Goal: Task Accomplishment & Management: Use online tool/utility

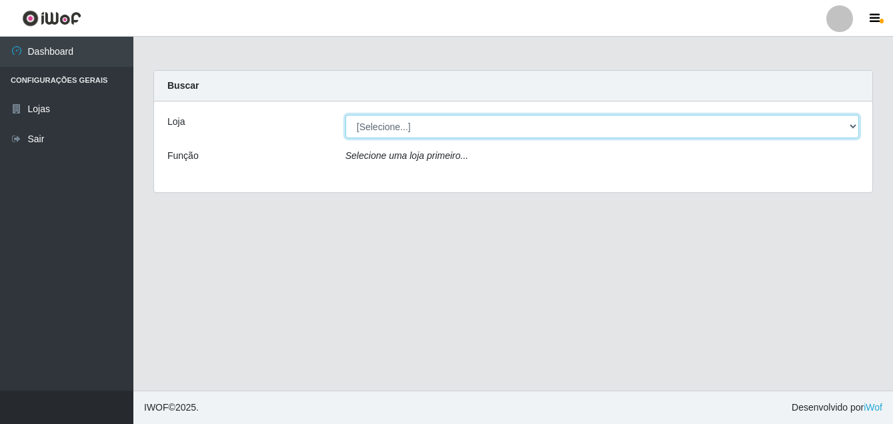
click at [432, 127] on select "[Selecione...] Ajubá Mercado" at bounding box center [603, 126] width 514 height 23
select select "402"
click at [346, 115] on select "[Selecione...] Ajubá Mercado" at bounding box center [603, 126] width 514 height 23
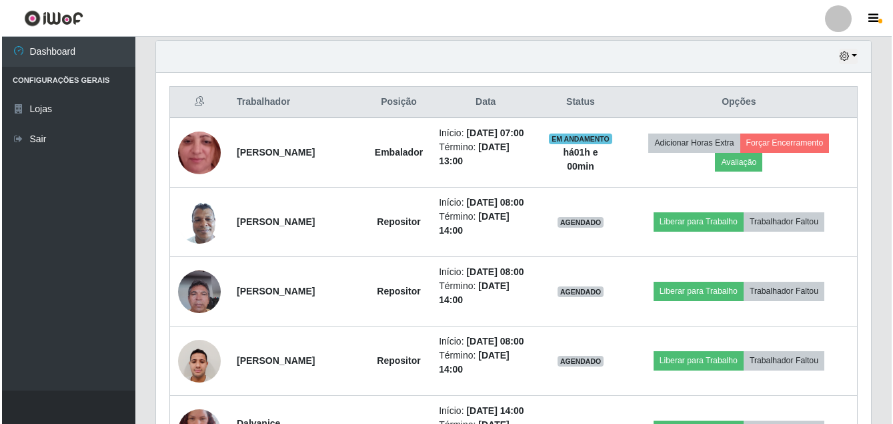
scroll to position [534, 0]
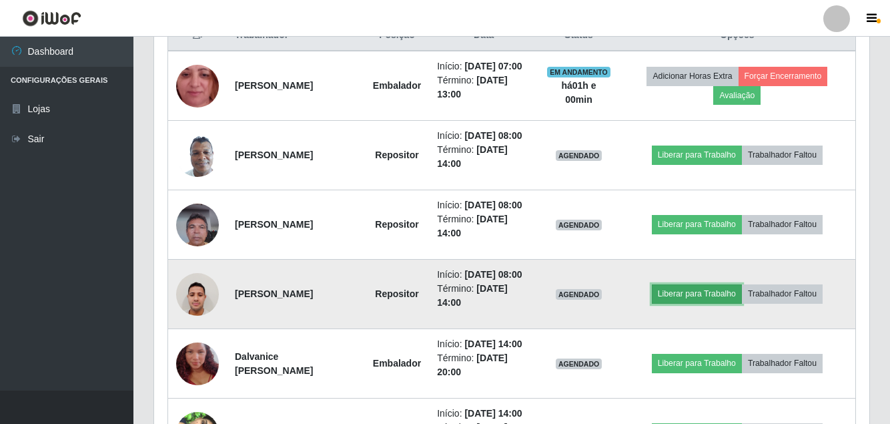
click at [697, 303] on button "Liberar para Trabalho" at bounding box center [697, 293] width 90 height 19
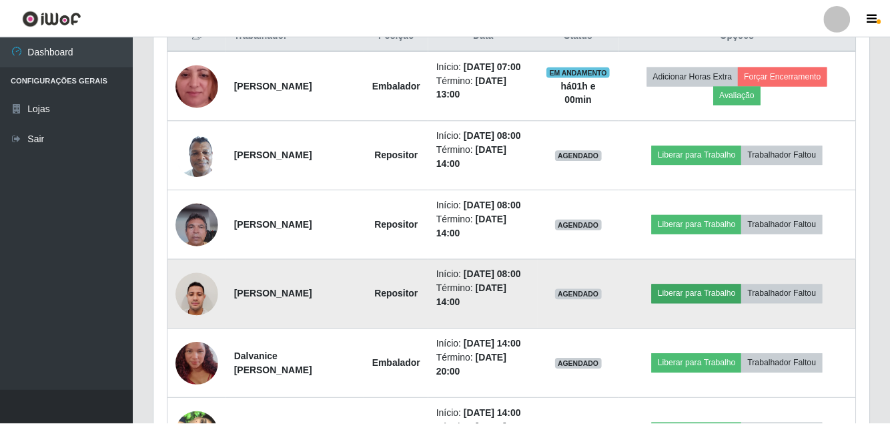
scroll to position [277, 708]
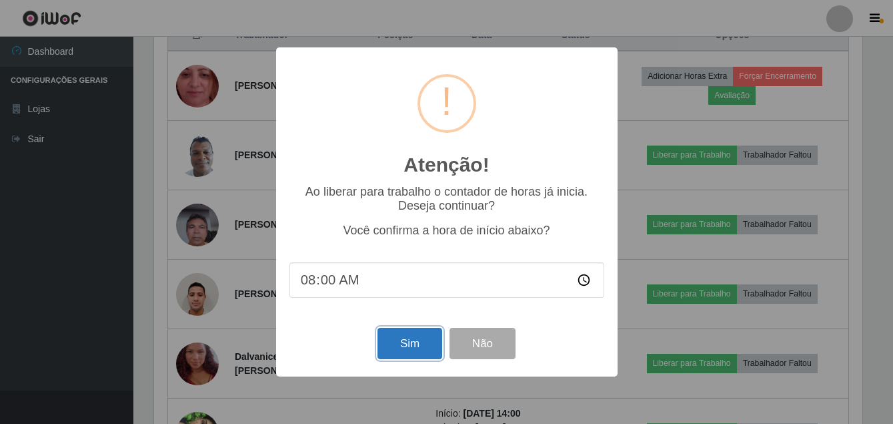
click at [406, 338] on button "Sim" at bounding box center [410, 343] width 65 height 31
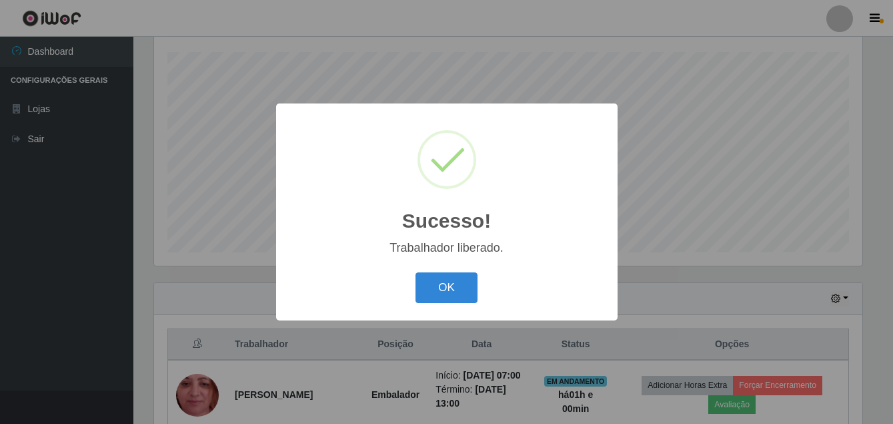
click at [446, 272] on div "OK Cancel" at bounding box center [447, 287] width 315 height 38
click at [437, 290] on button "OK" at bounding box center [447, 287] width 62 height 31
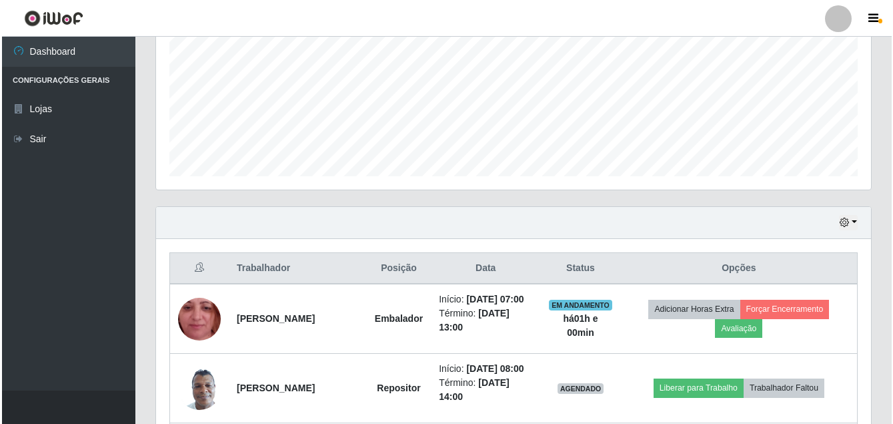
scroll to position [492, 0]
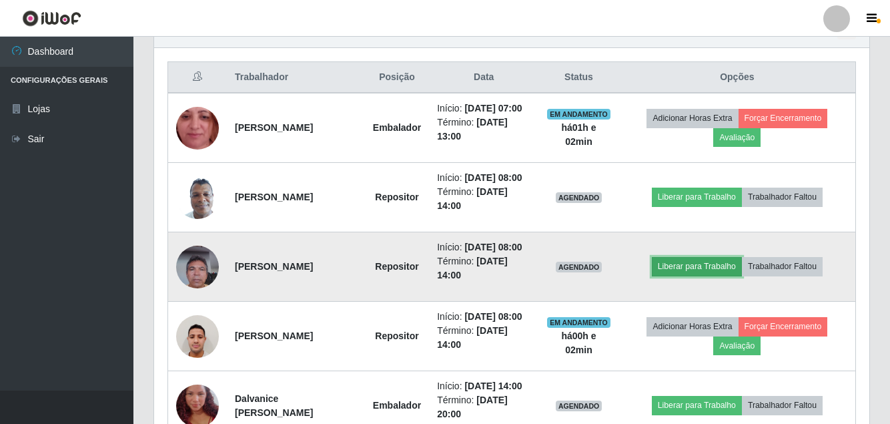
click at [707, 276] on button "Liberar para Trabalho" at bounding box center [697, 266] width 90 height 19
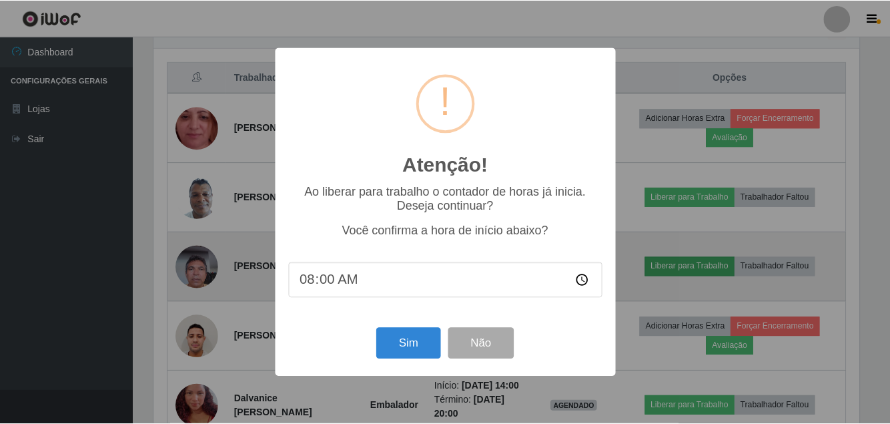
scroll to position [277, 708]
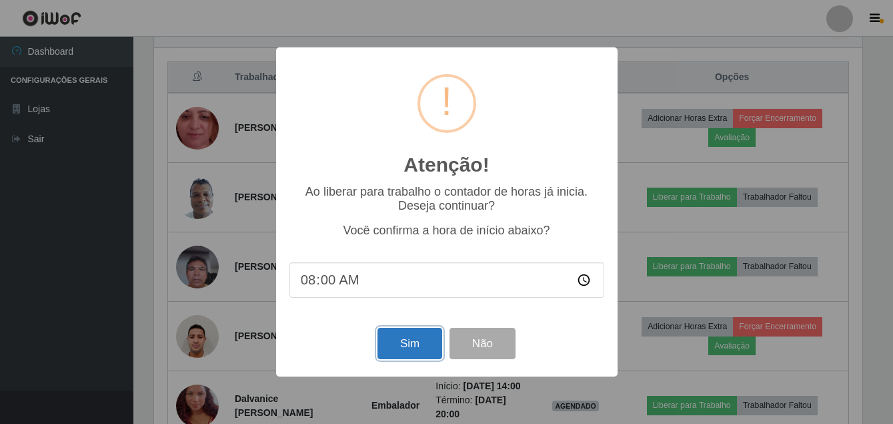
click at [396, 335] on button "Sim" at bounding box center [410, 343] width 65 height 31
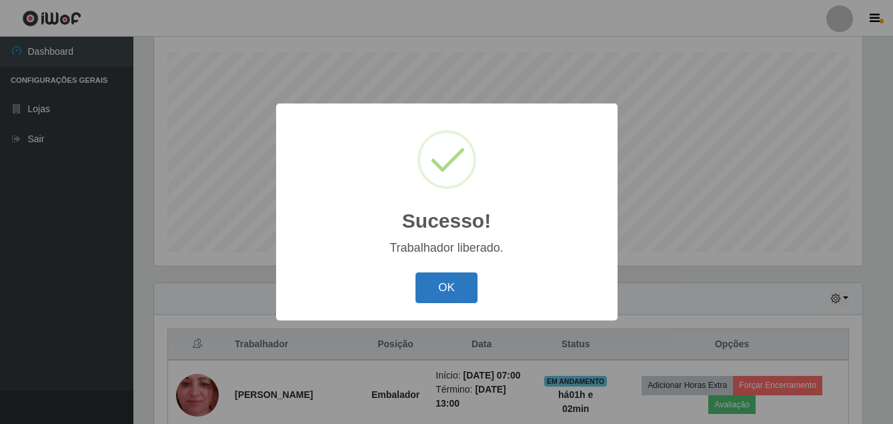
click at [433, 291] on button "OK" at bounding box center [447, 287] width 62 height 31
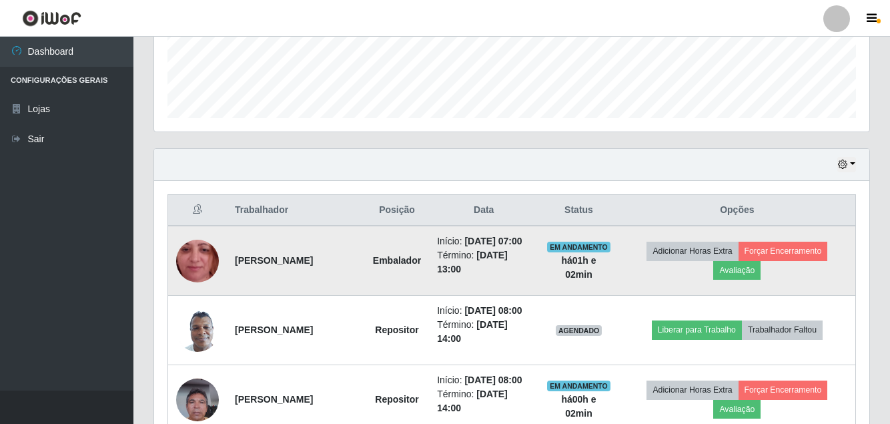
scroll to position [358, 0]
